Goal: Task Accomplishment & Management: Manage account settings

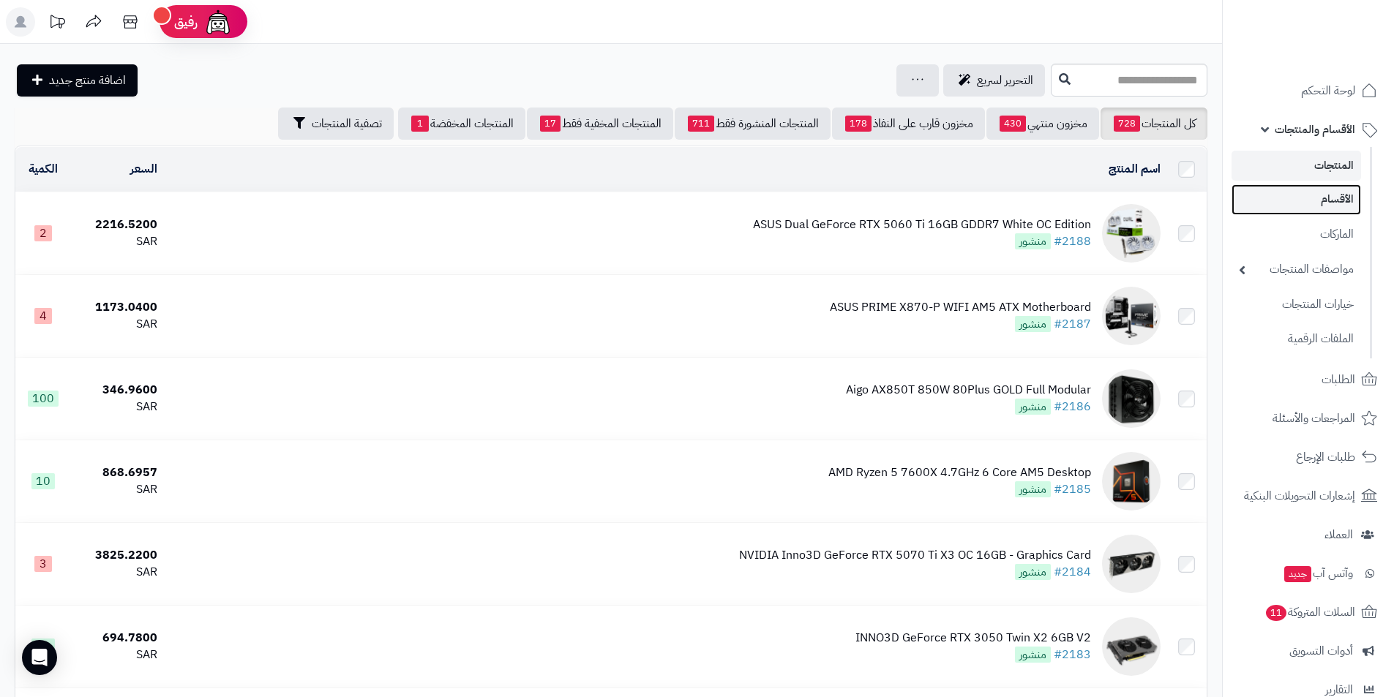
click at [1304, 198] on link "الأقسام" at bounding box center [1297, 199] width 130 height 30
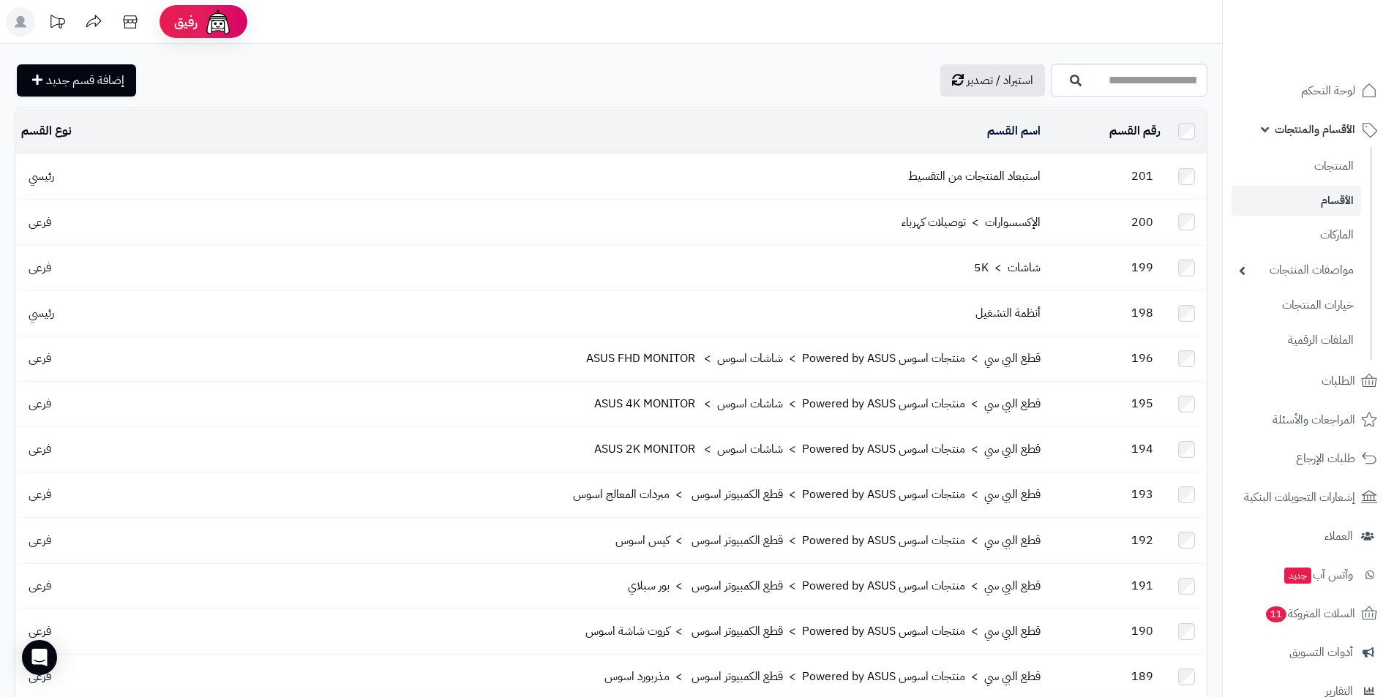
click at [1311, 120] on span "الأقسام والمنتجات" at bounding box center [1315, 129] width 80 height 20
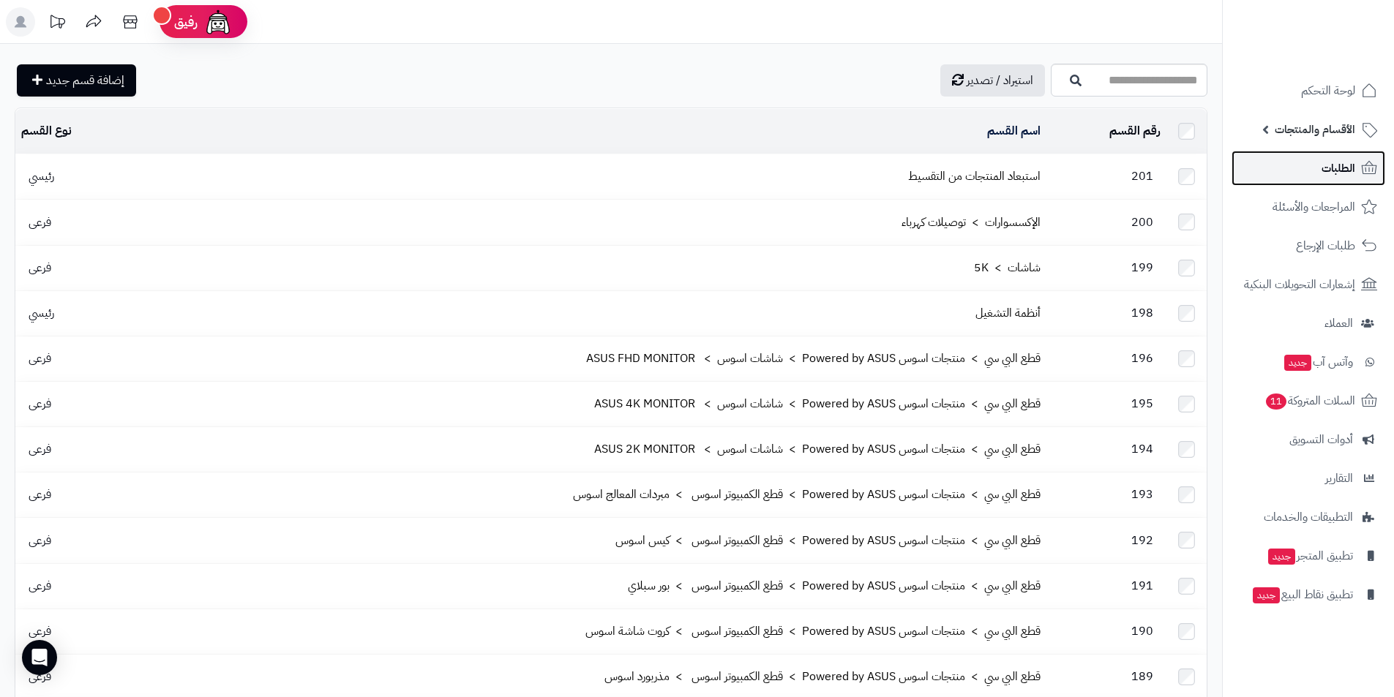
click at [1316, 162] on link "الطلبات" at bounding box center [1309, 168] width 154 height 35
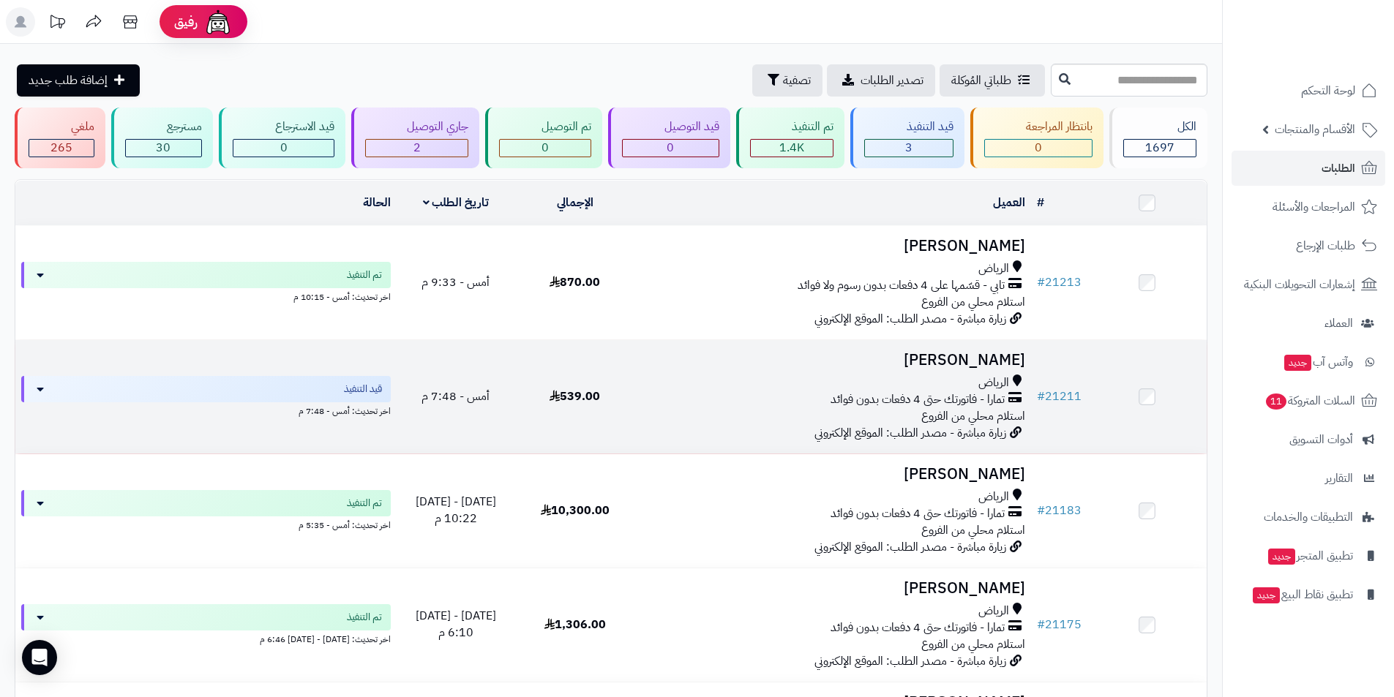
click at [858, 362] on h3 "محمد الدويرج" at bounding box center [832, 360] width 385 height 17
